Goal: Task Accomplishment & Management: Complete application form

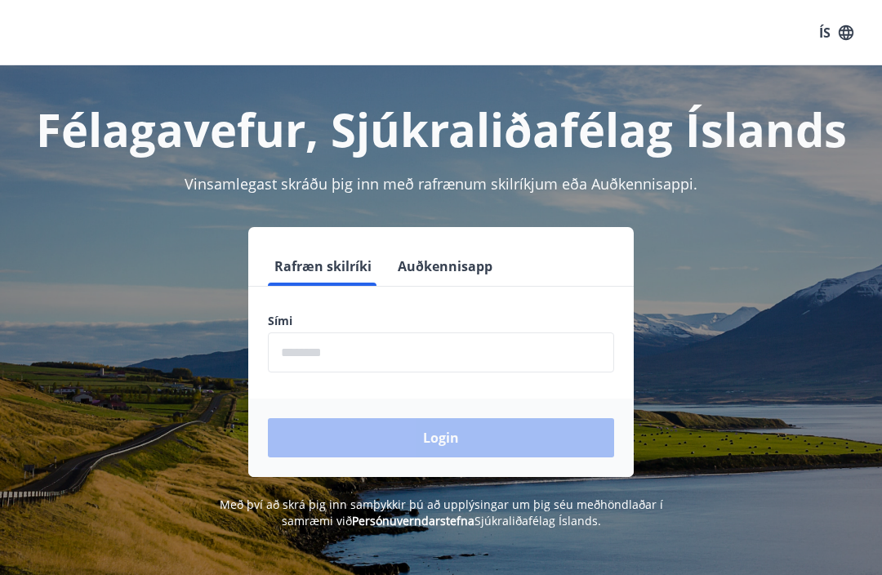
click at [273, 356] on input "phone" at bounding box center [441, 352] width 346 height 40
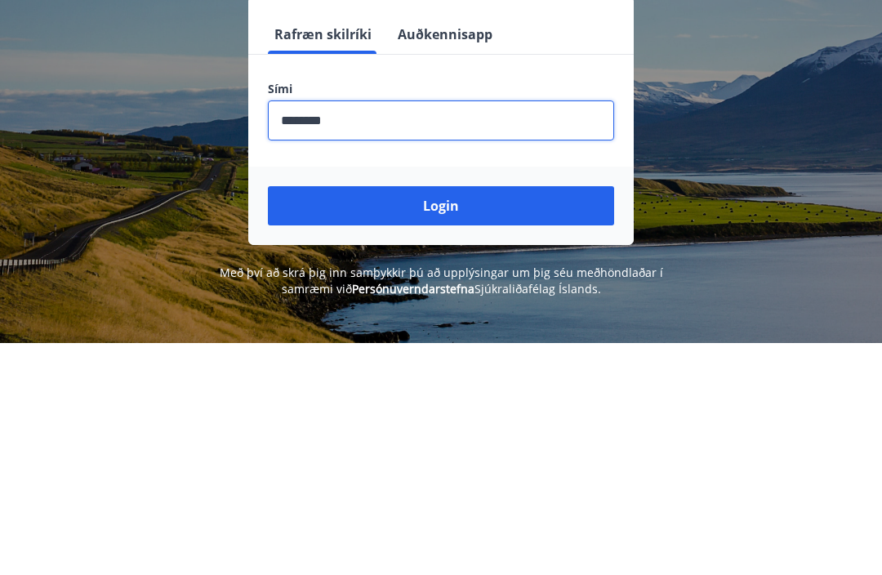
type input "********"
click at [423, 418] on button "Login" at bounding box center [441, 437] width 346 height 39
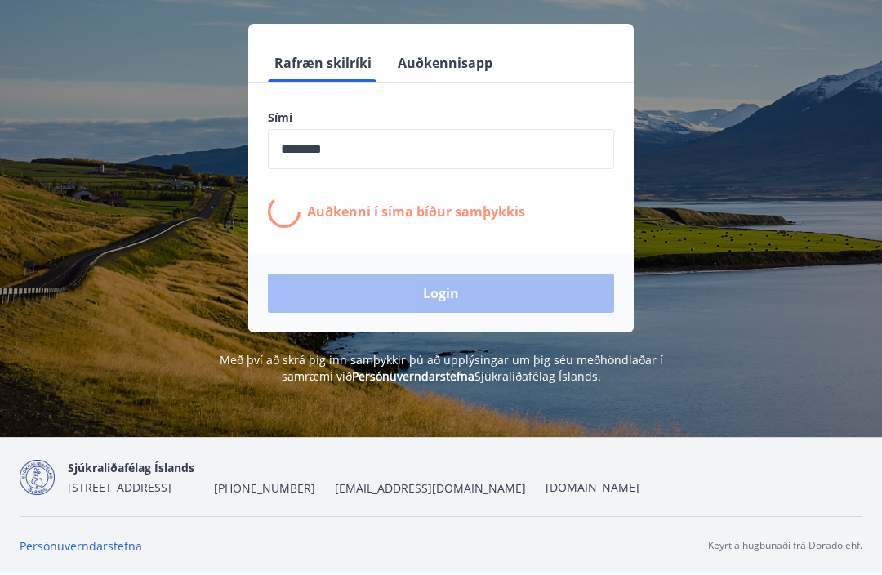
scroll to position [232, 0]
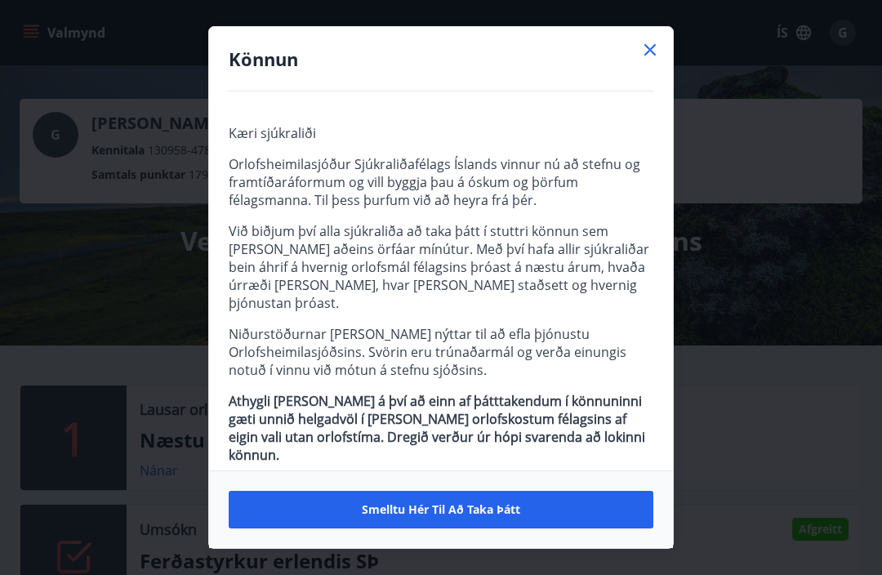
click at [462, 518] on button "Smelltu hér til að taka þátt" at bounding box center [441, 510] width 425 height 38
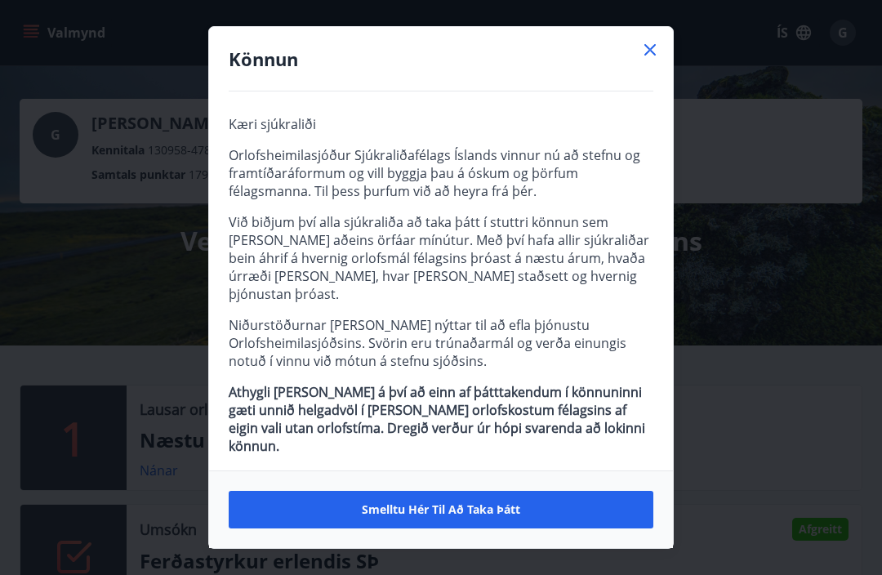
scroll to position [8, 0]
click at [478, 514] on span "Smelltu hér til að taka þátt" at bounding box center [441, 509] width 158 height 16
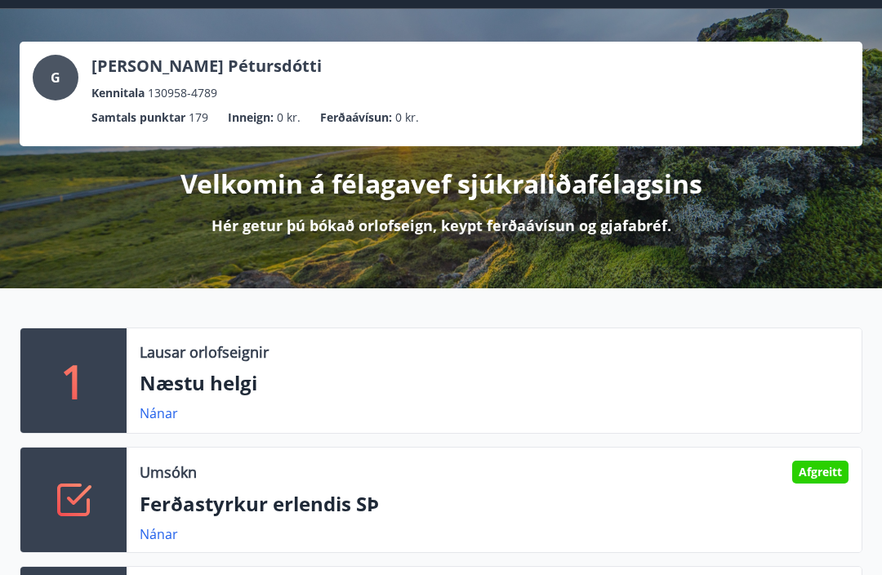
scroll to position [0, 0]
